Goal: Entertainment & Leisure: Browse casually

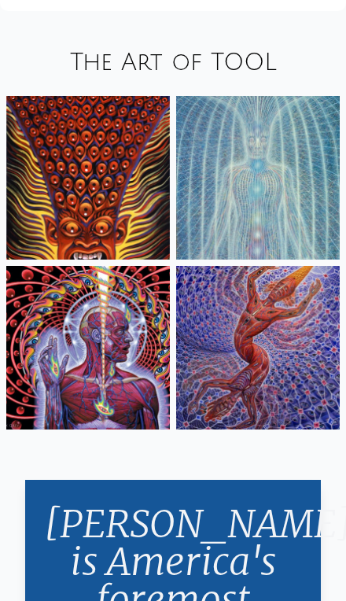
scroll to position [2145, 0]
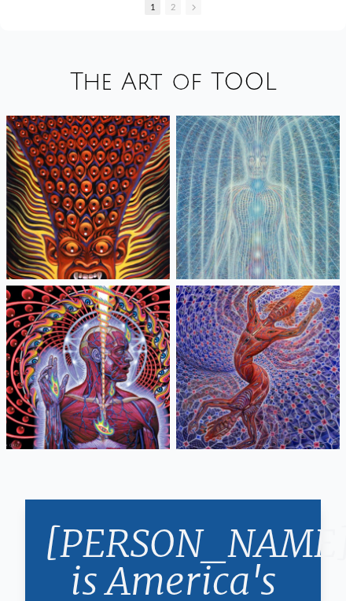
click at [109, 279] on img at bounding box center [88, 198] width 164 height 164
